Goal: Transaction & Acquisition: Purchase product/service

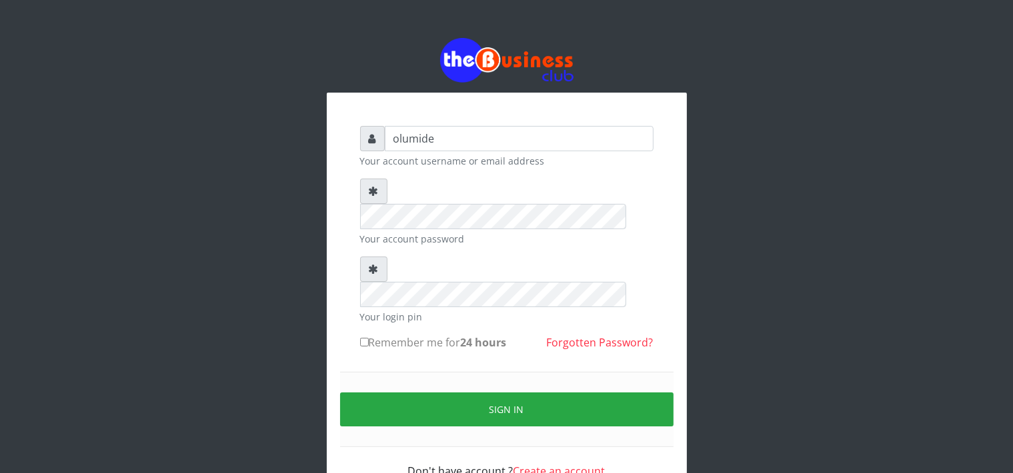
type input "olumide"
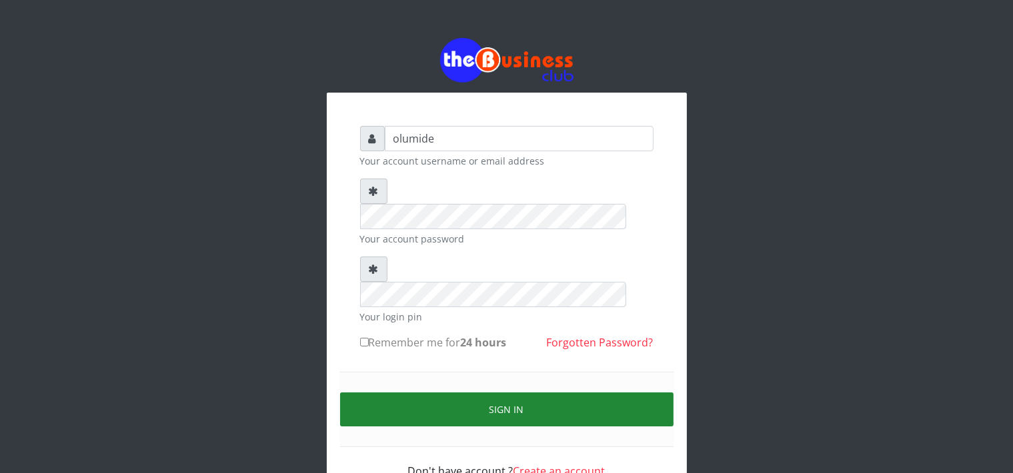
click at [508, 393] on button "Sign in" at bounding box center [506, 410] width 333 height 34
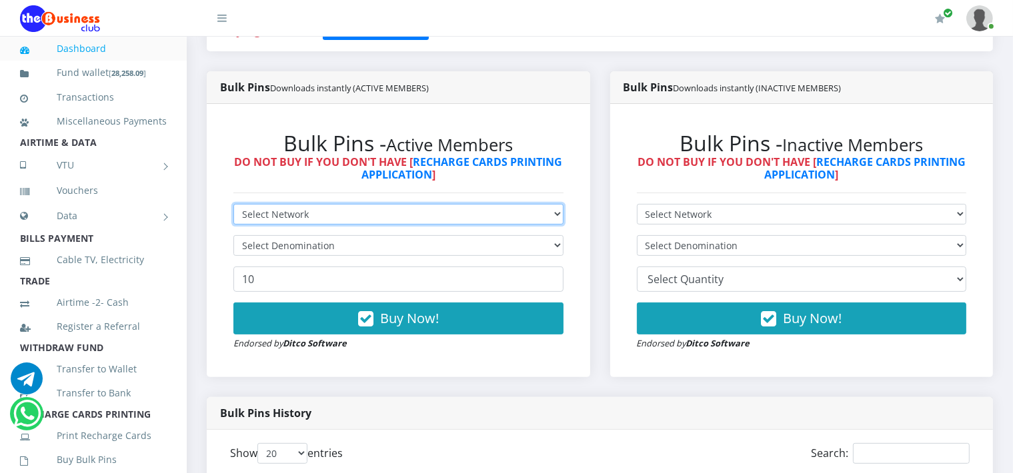
click at [346, 210] on select "Select Network MTN Globacom 9Mobile Airtel" at bounding box center [398, 214] width 330 height 21
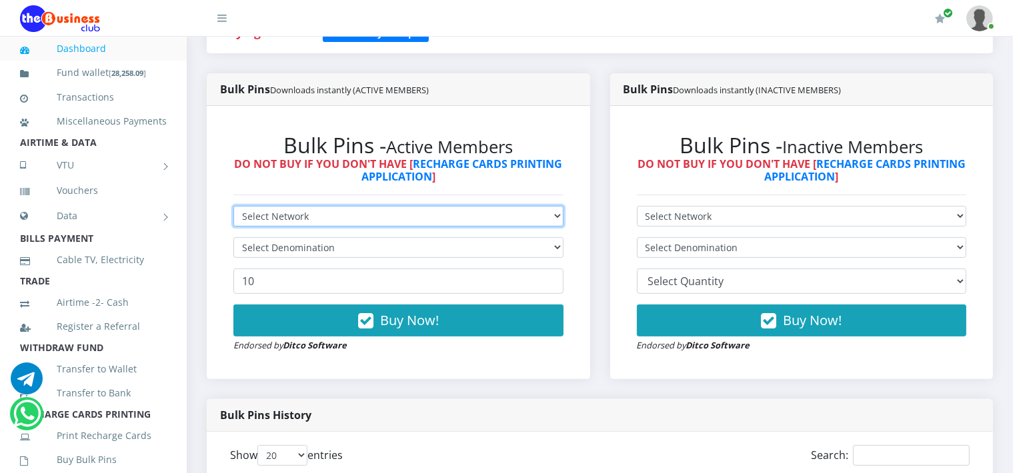
scroll to position [315, 0]
click at [346, 210] on select "Select Network MTN Globacom 9Mobile Airtel" at bounding box center [398, 216] width 330 height 21
select select "Airtel"
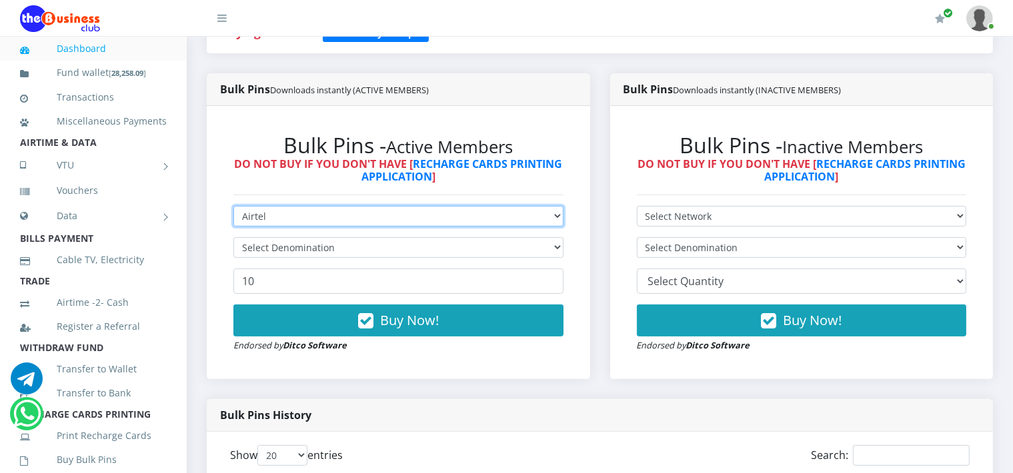
click at [233, 206] on select "Select Network MTN Globacom 9Mobile Airtel" at bounding box center [398, 216] width 330 height 21
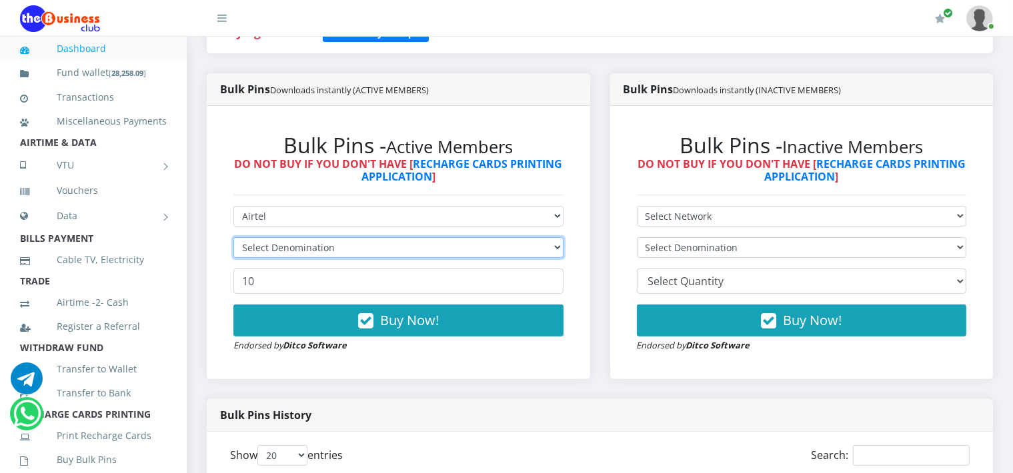
click at [296, 243] on select "Select Denomination" at bounding box center [398, 247] width 330 height 21
click at [296, 243] on select "Select Denomination Airtel NGN100 - ₦96.38 Airtel NGN200 - ₦192.76 Airtel NGN50…" at bounding box center [398, 247] width 330 height 21
click at [306, 248] on select "Select Denomination Airtel NGN100 - ₦96.38 Airtel NGN200 - ₦192.76 Airtel NGN50…" at bounding box center [398, 247] width 330 height 21
select select "192.76-200"
click at [233, 237] on select "Select Denomination Airtel NGN100 - ₦96.38 Airtel NGN200 - ₦192.76 Airtel NGN50…" at bounding box center [398, 247] width 330 height 21
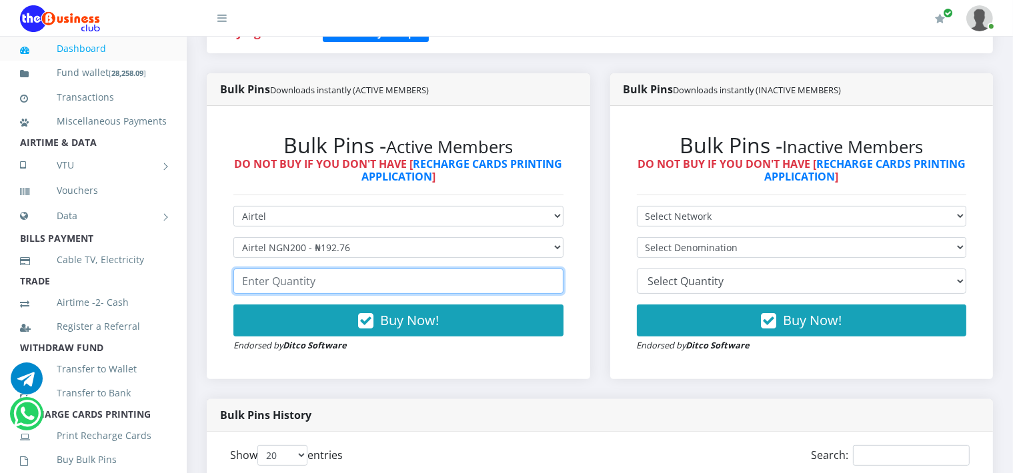
click at [307, 274] on input "number" at bounding box center [398, 281] width 330 height 25
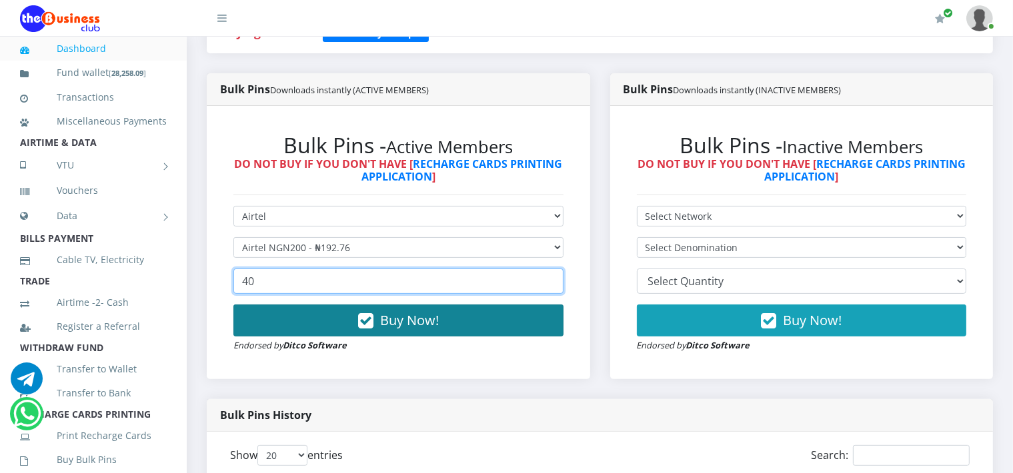
type input "40"
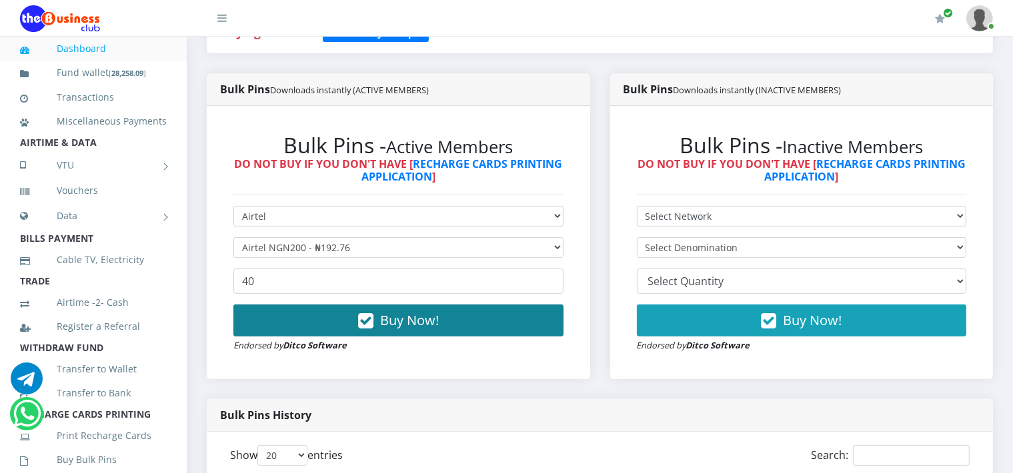
click at [407, 326] on span "Buy Now!" at bounding box center [409, 320] width 59 height 18
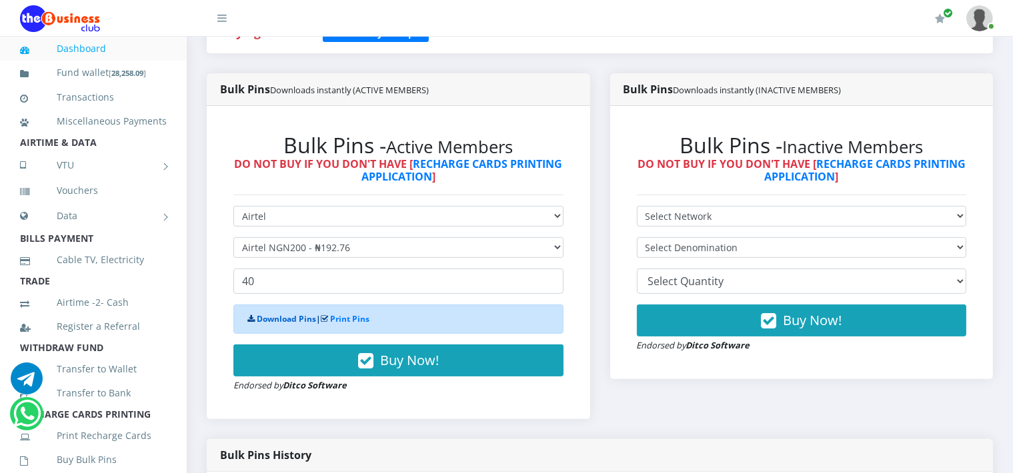
click at [277, 319] on link "Download Pins" at bounding box center [286, 318] width 59 height 11
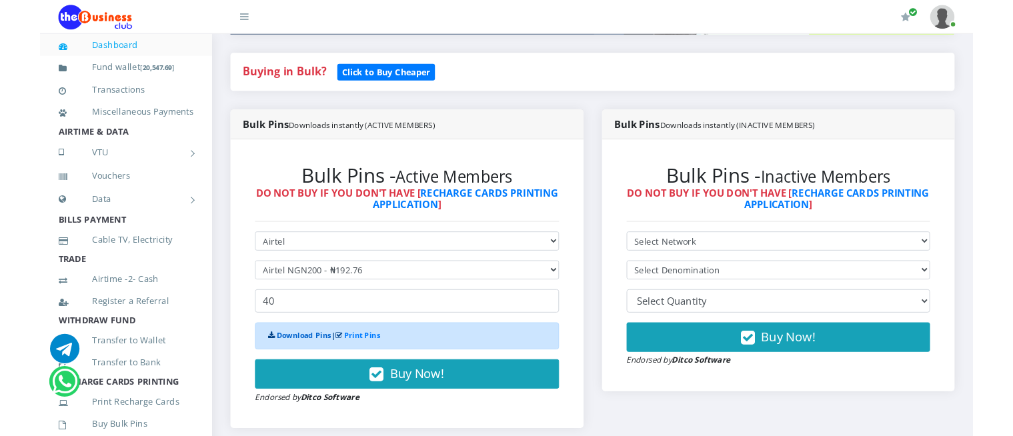
scroll to position [251, 0]
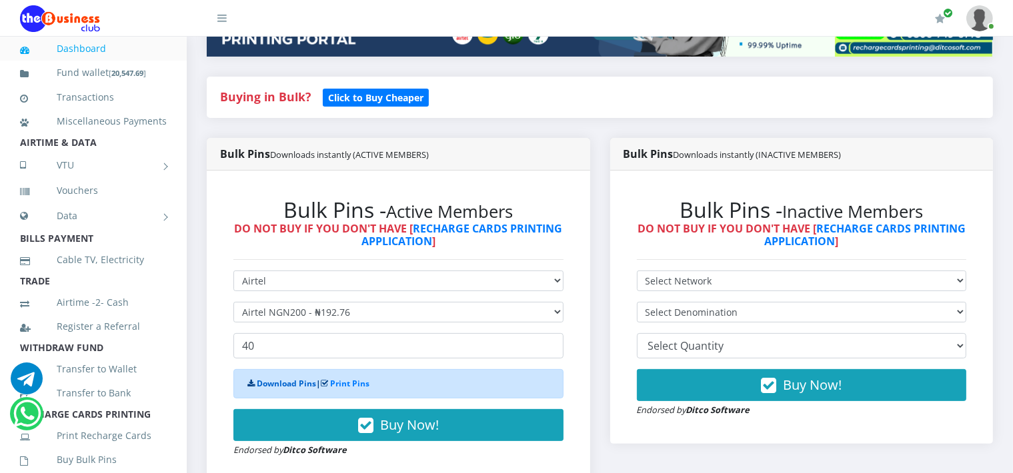
click at [268, 384] on link "Download Pins" at bounding box center [286, 383] width 59 height 11
click at [282, 383] on link "Download Pins" at bounding box center [286, 383] width 59 height 11
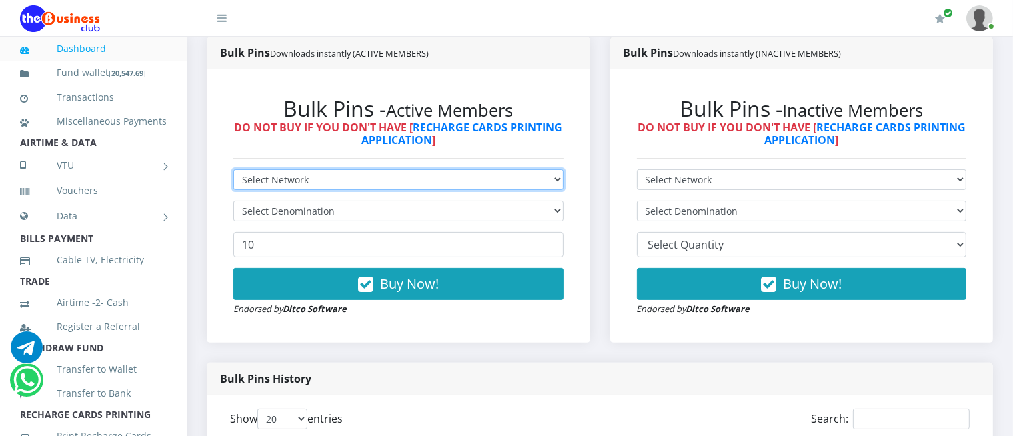
drag, startPoint x: 0, startPoint y: 0, endPoint x: 363, endPoint y: 182, distance: 405.9
click at [363, 182] on select "Select Network MTN Globacom 9Mobile Airtel" at bounding box center [398, 179] width 330 height 21
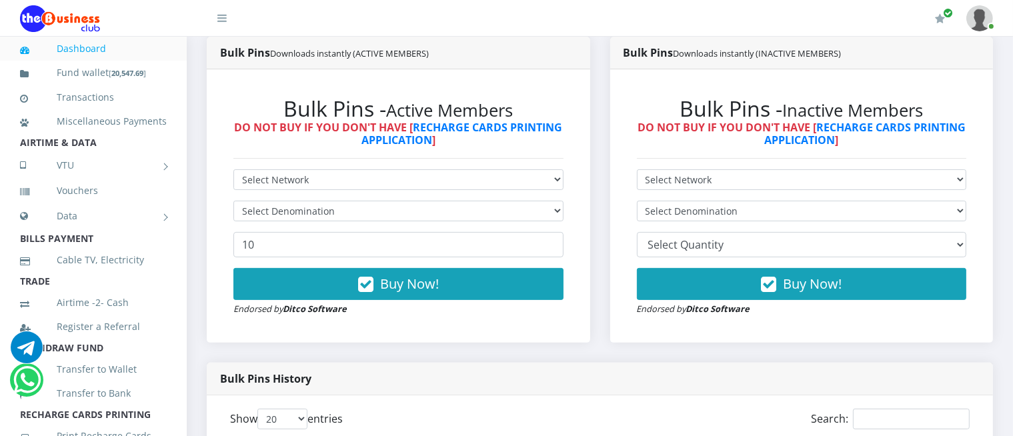
click at [319, 345] on div "Bulk Pins Downloads instantly (ACTIVE MEMBERS) Bulk Pins - Active Members DO NO…" at bounding box center [398, 200] width 403 height 326
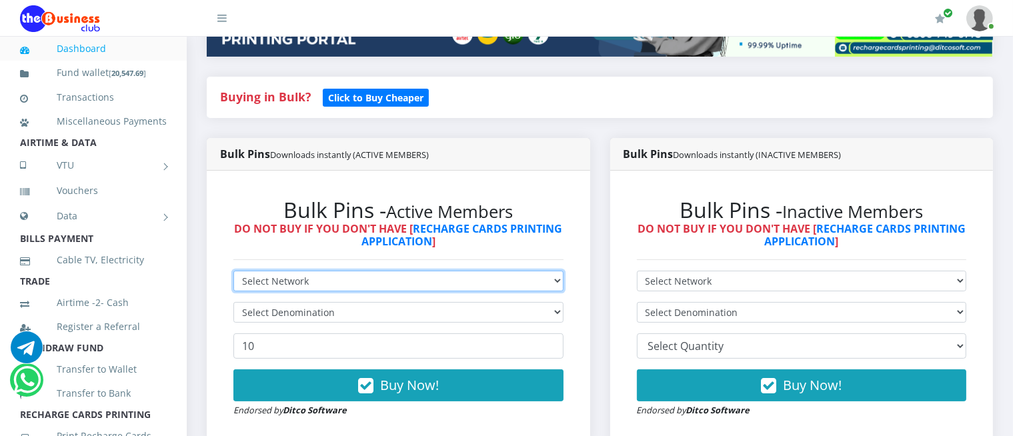
click at [285, 280] on select "Select Network MTN Globacom 9Mobile Airtel" at bounding box center [398, 281] width 330 height 21
select select "Airtel"
click at [233, 271] on select "Select Network MTN Globacom 9Mobile Airtel" at bounding box center [398, 281] width 330 height 21
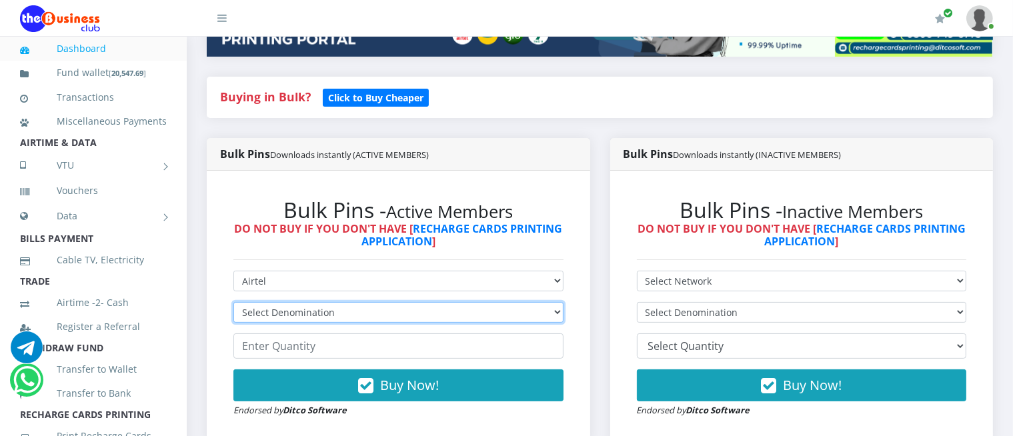
click at [309, 310] on select "Select Denomination Airtel NGN100 - ₦96.38 Airtel NGN200 - ₦192.76 Airtel NGN50…" at bounding box center [398, 312] width 330 height 21
select select "481.9-500"
click at [233, 302] on select "Select Denomination Airtel NGN100 - ₦96.38 Airtel NGN200 - ₦192.76 Airtel NGN50…" at bounding box center [398, 312] width 330 height 21
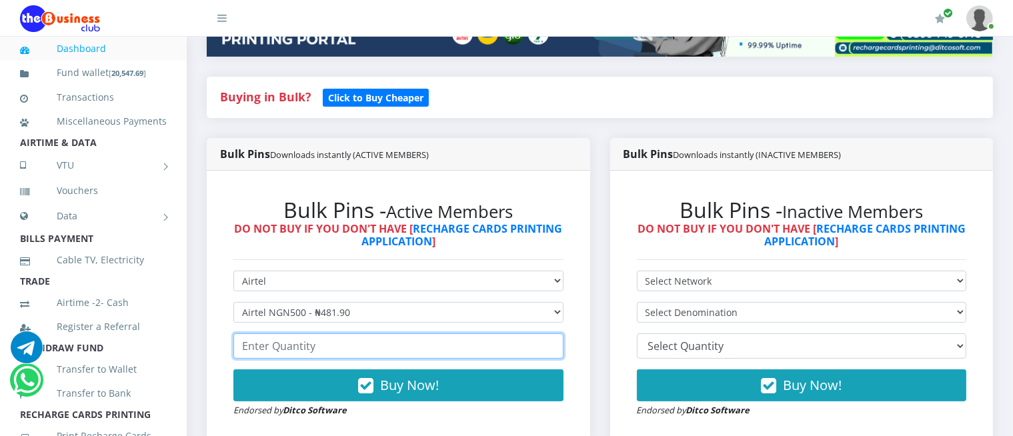
click at [325, 353] on input "number" at bounding box center [398, 345] width 330 height 25
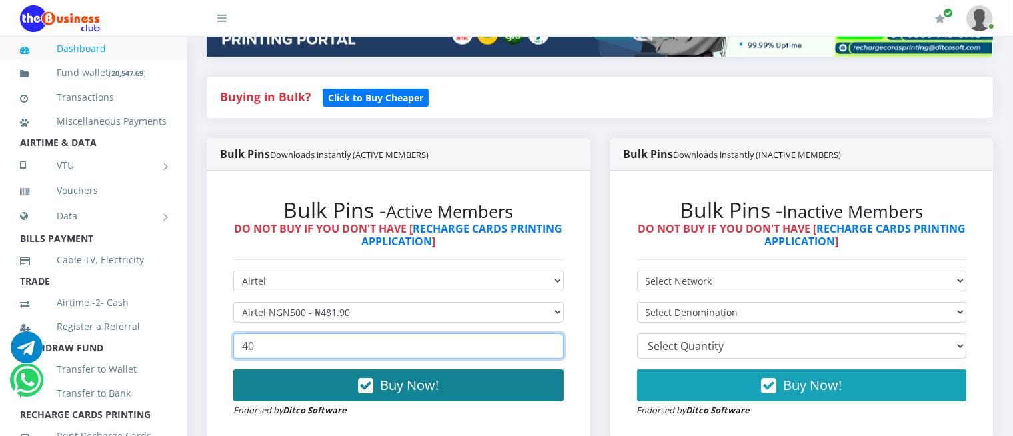
type input "40"
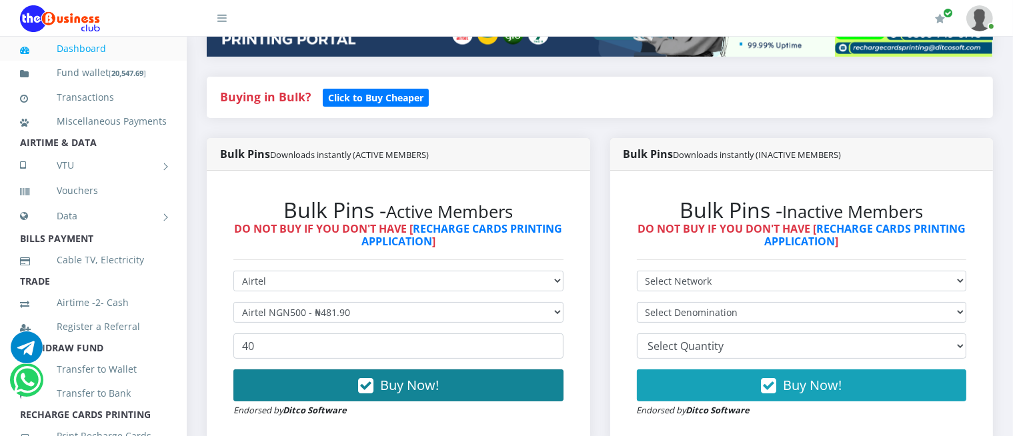
click at [388, 385] on span "Buy Now!" at bounding box center [409, 385] width 59 height 18
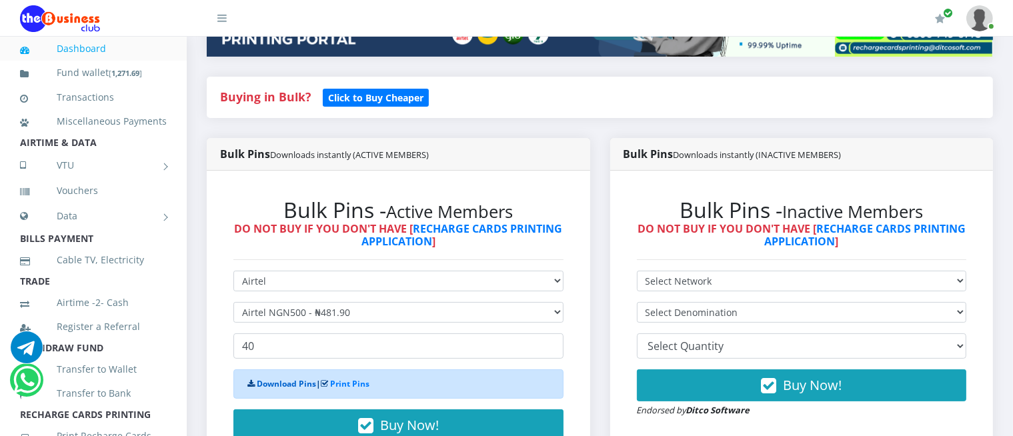
click at [266, 378] on link "Download Pins" at bounding box center [286, 383] width 59 height 11
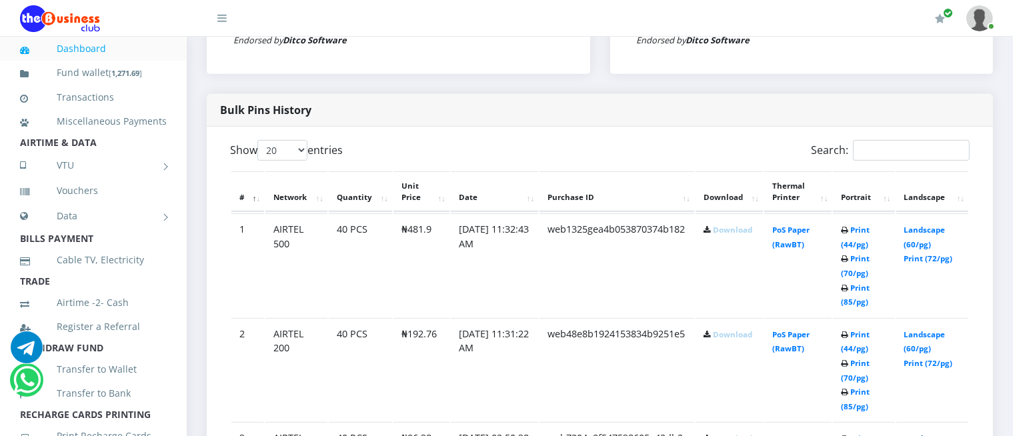
scroll to position [630, 0]
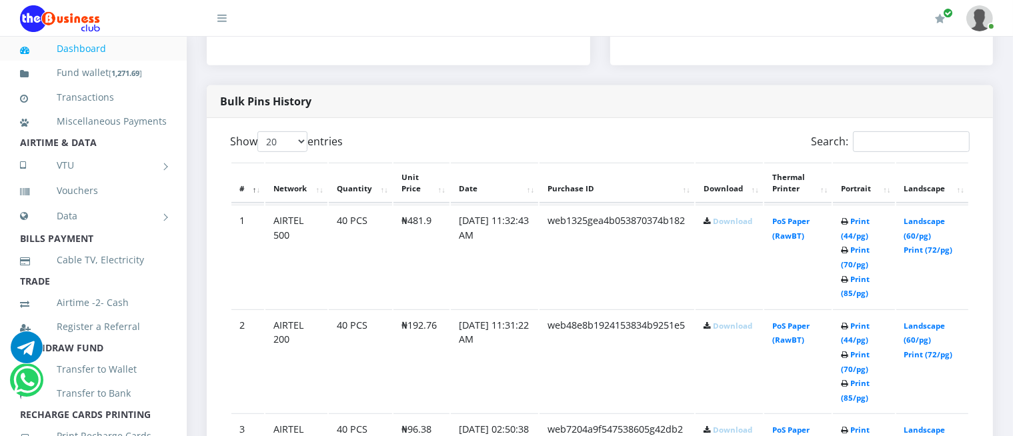
click at [720, 323] on link "Download" at bounding box center [732, 326] width 39 height 10
click at [722, 216] on link "Download" at bounding box center [732, 221] width 39 height 10
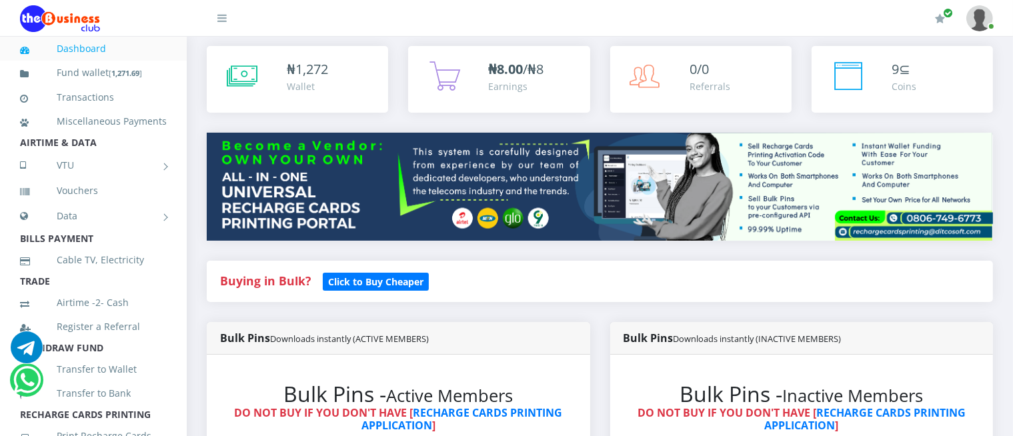
scroll to position [43, 0]
